Goal: Task Accomplishment & Management: Manage account settings

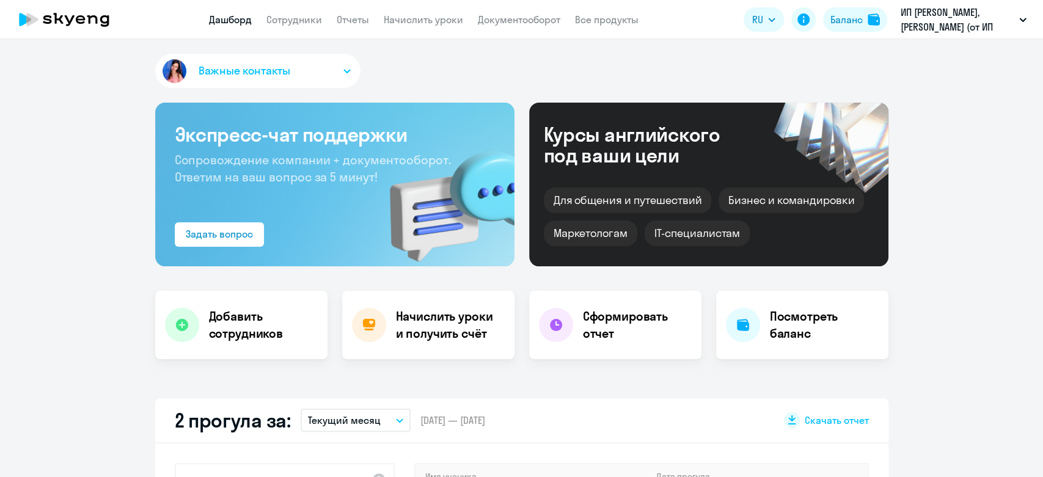
select select "30"
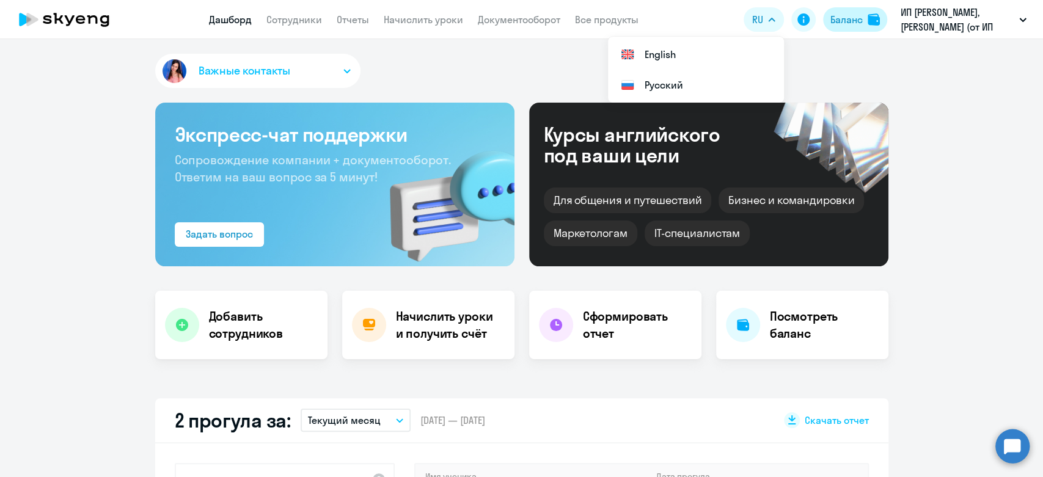
click at [864, 24] on button "Баланс" at bounding box center [855, 19] width 64 height 24
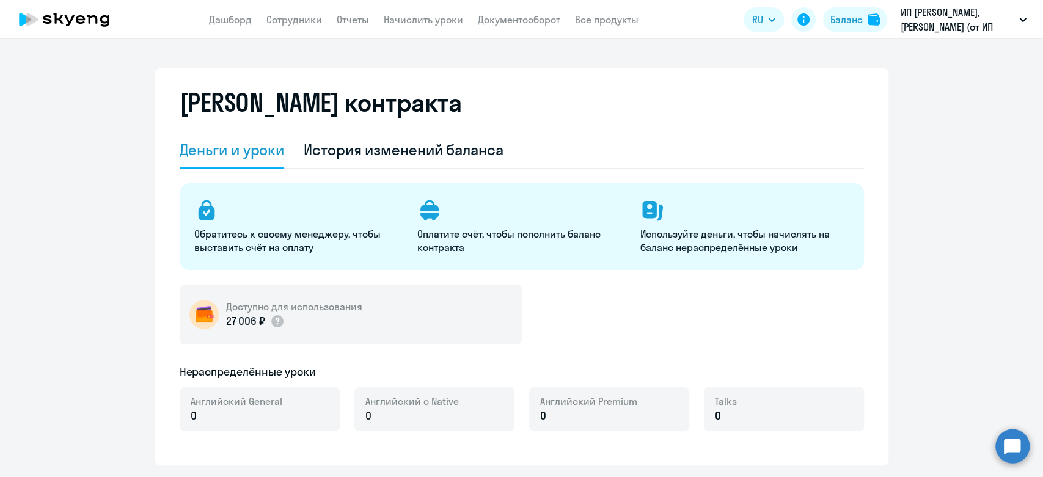
select select "english_adult_not_native_speaker"
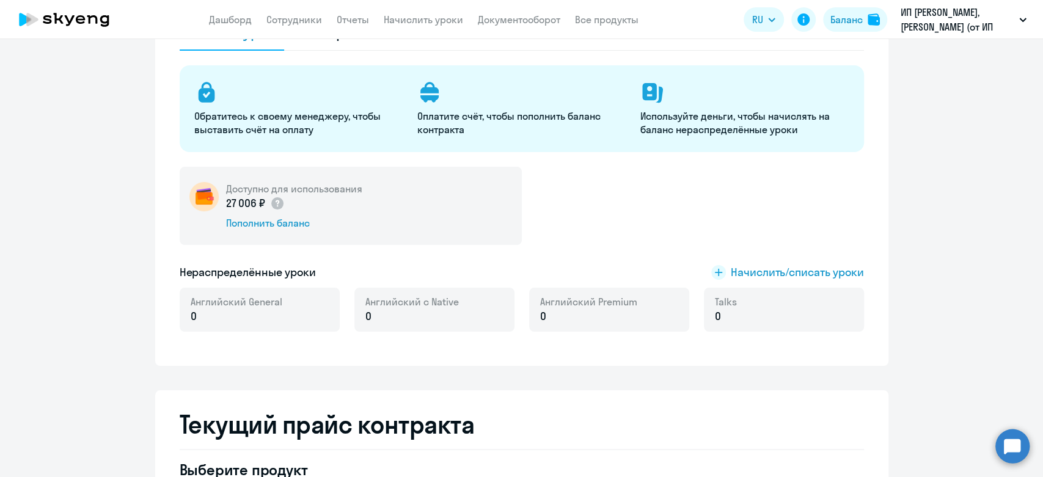
scroll to position [136, 0]
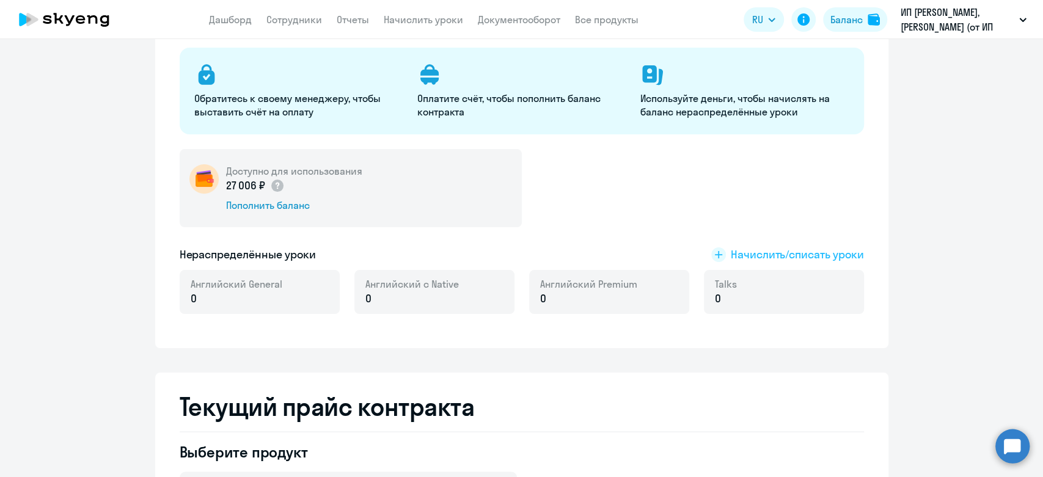
click at [800, 253] on span "Начислить/списать уроки" at bounding box center [797, 255] width 133 height 16
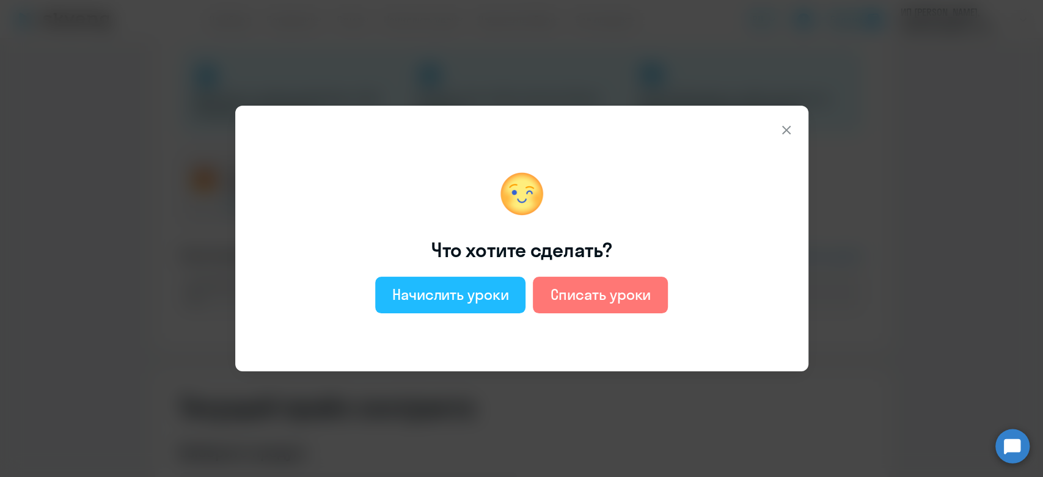
click at [457, 307] on button "Начислить уроки" at bounding box center [450, 295] width 151 height 37
select select "english_adult_not_native_speaker"
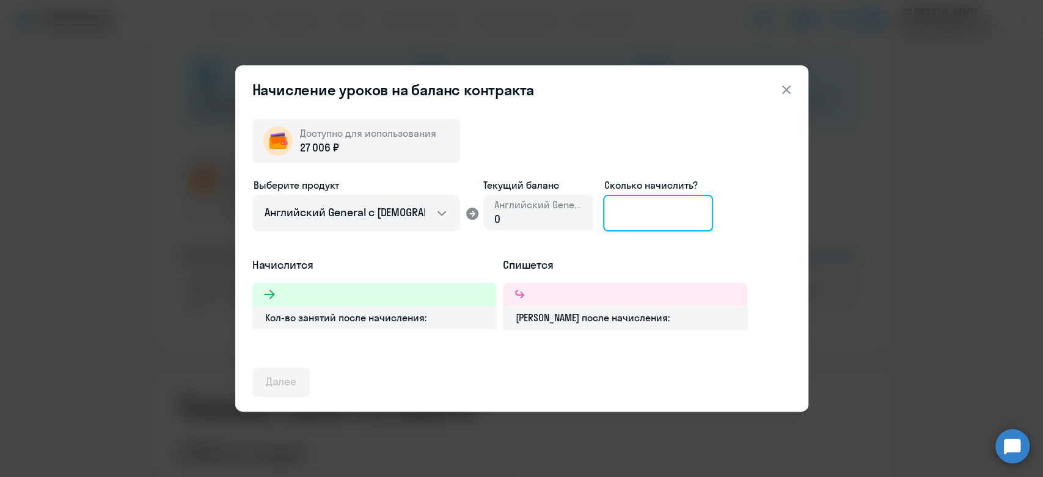
click at [657, 197] on input at bounding box center [658, 213] width 110 height 37
type input "8"
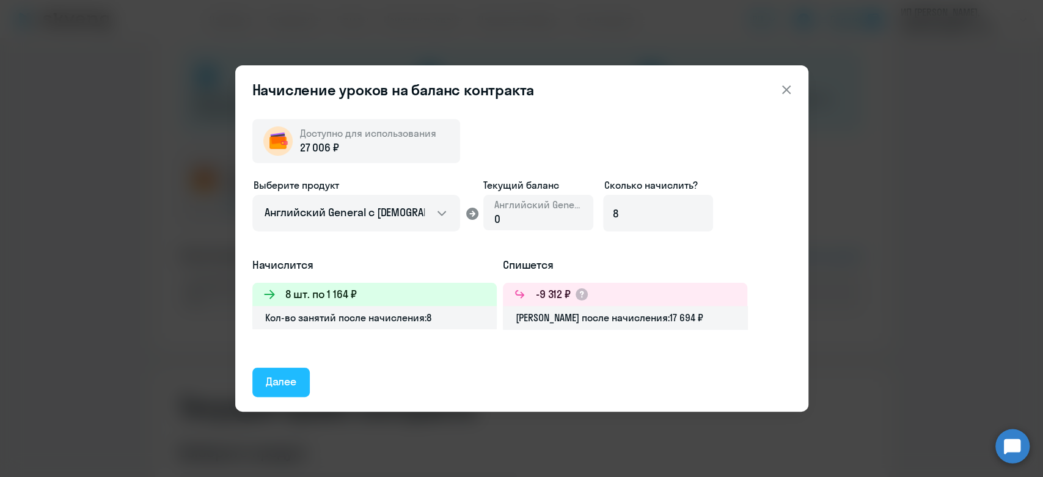
click at [274, 383] on div "Далее" at bounding box center [281, 382] width 31 height 16
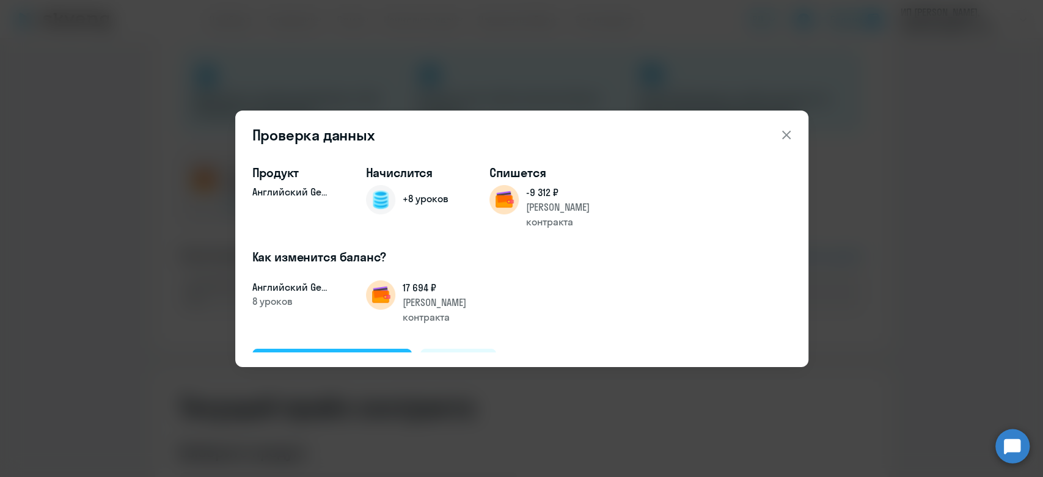
click at [376, 355] on div "Подтвердить и начислить" at bounding box center [332, 363] width 133 height 16
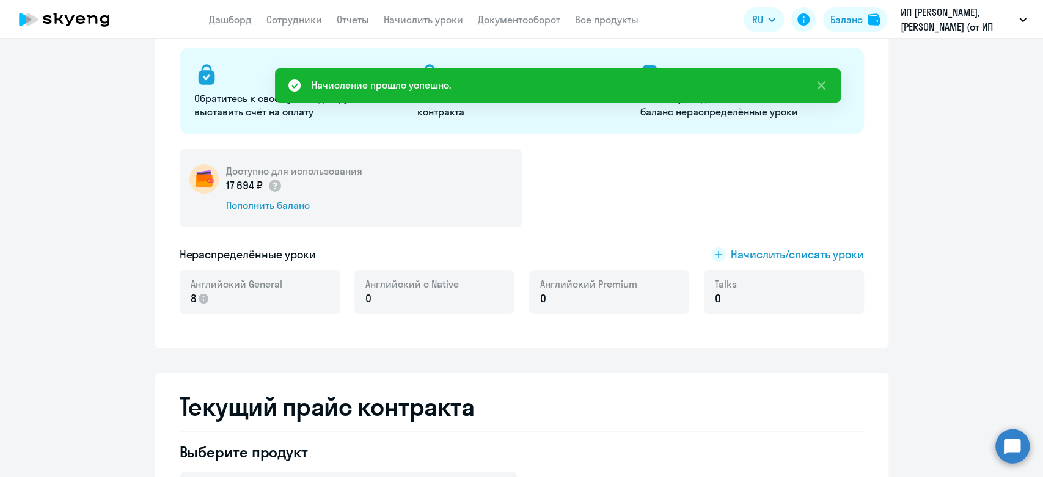
click at [395, 27] on app-header "Дашборд Сотрудники Отчеты Начислить уроки Документооборот Все продукты Дашборд …" at bounding box center [521, 19] width 1043 height 39
click at [397, 25] on link "Начислить уроки" at bounding box center [423, 19] width 79 height 12
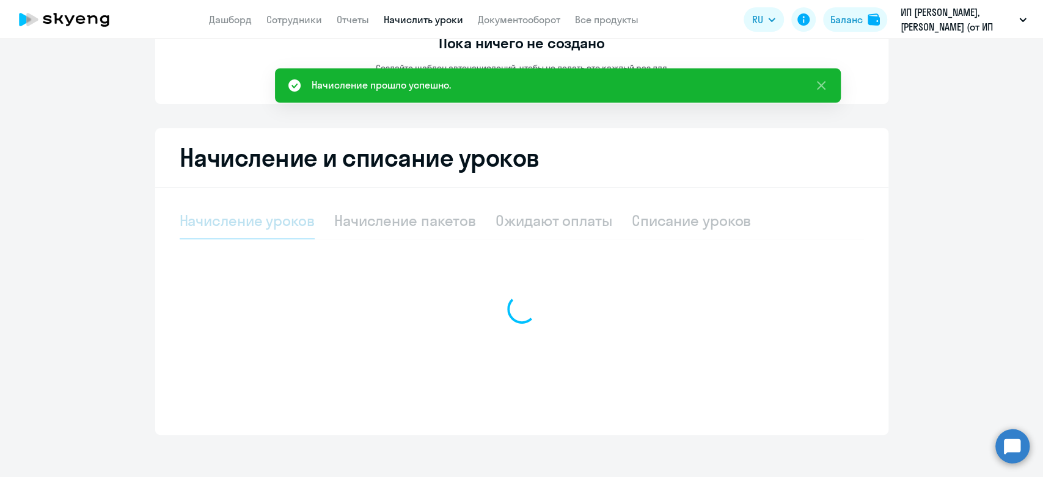
select select "10"
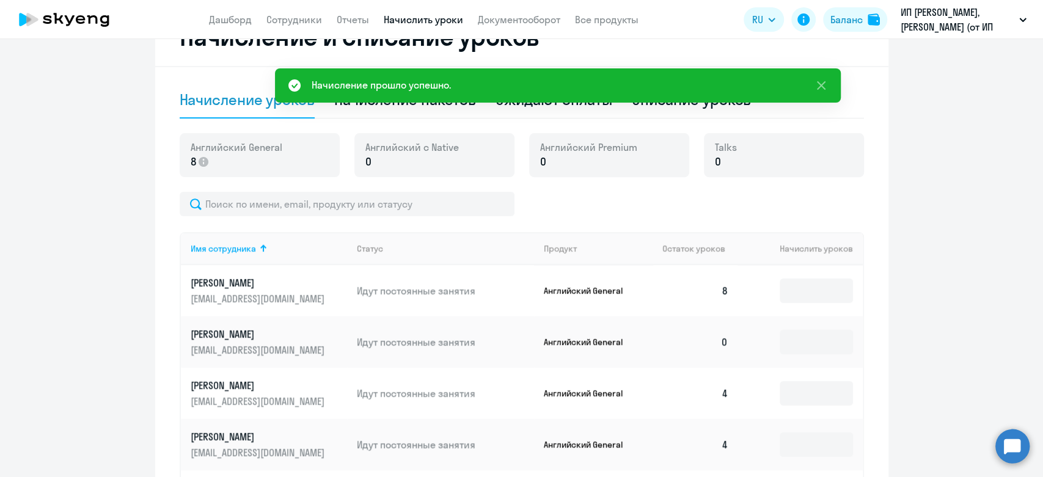
scroll to position [271, 0]
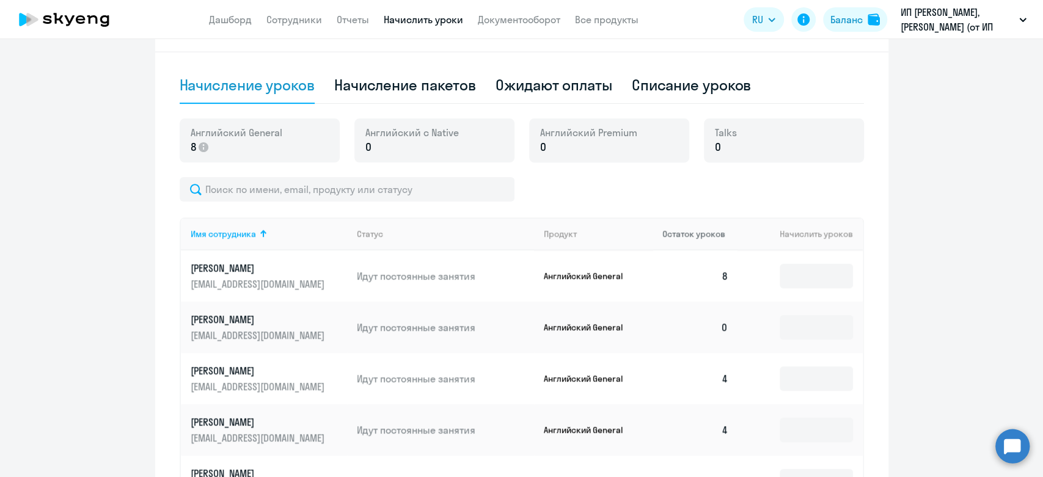
click at [667, 244] on th "Остаток уроков" at bounding box center [696, 234] width 86 height 33
click at [802, 277] on input at bounding box center [816, 276] width 73 height 24
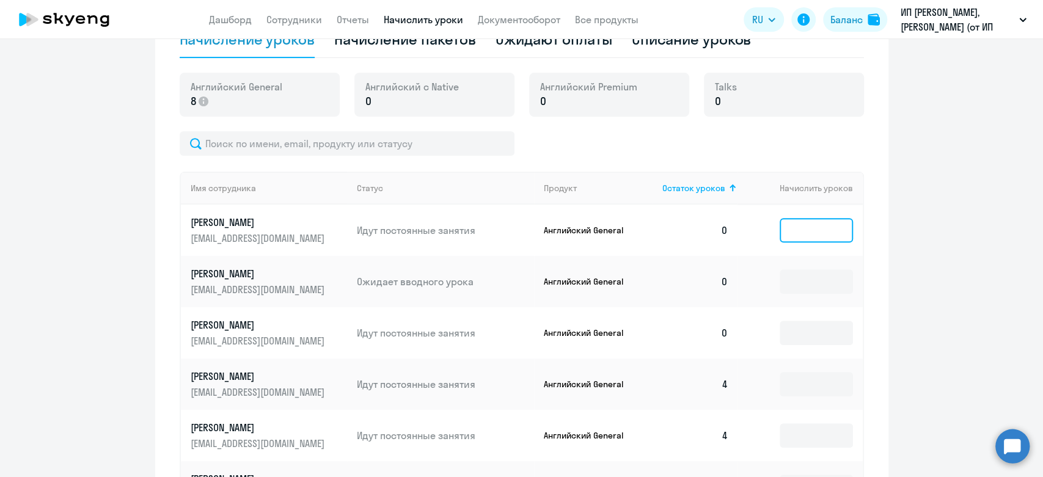
scroll to position [339, 0]
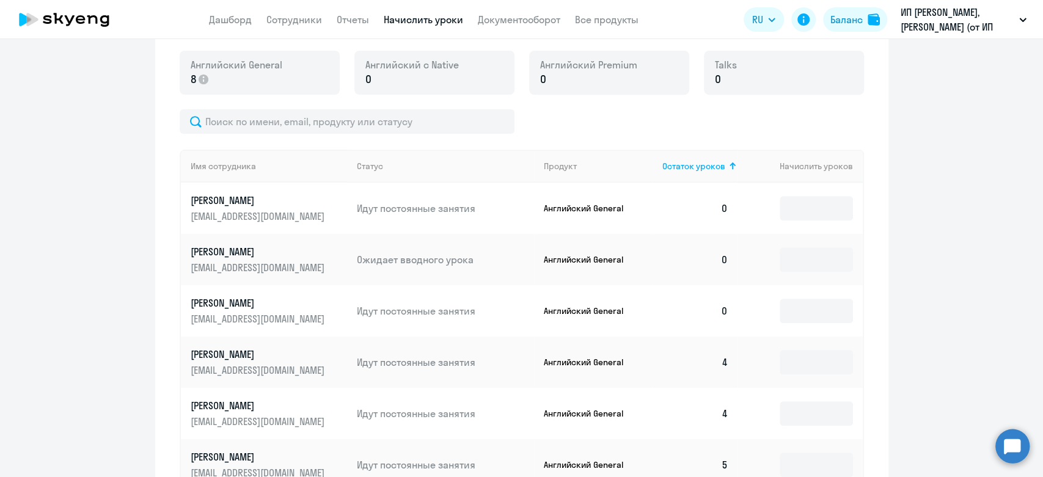
click at [789, 279] on td at bounding box center [799, 259] width 125 height 51
click at [792, 261] on input at bounding box center [816, 259] width 73 height 24
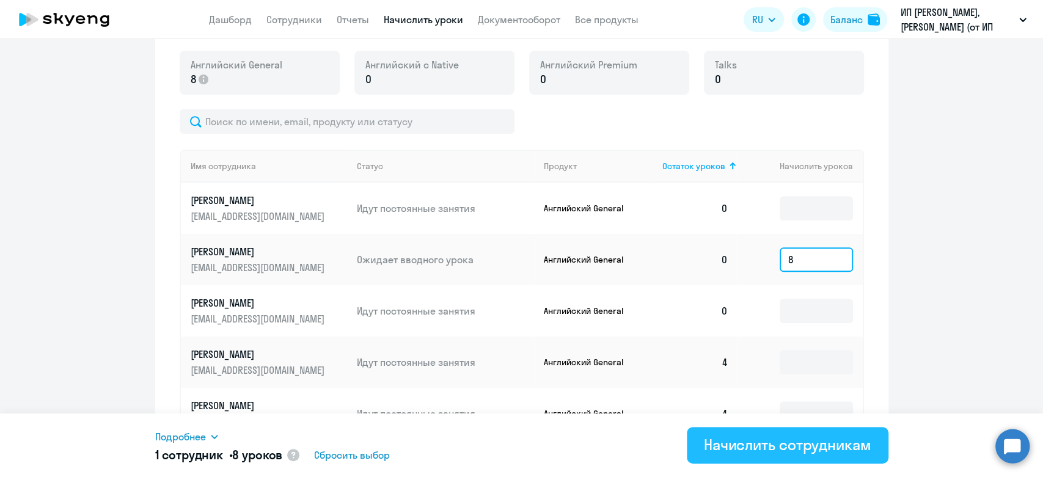
type input "8"
click at [719, 439] on div "Начислить сотрудникам" at bounding box center [787, 445] width 167 height 20
